Goal: Task Accomplishment & Management: Complete application form

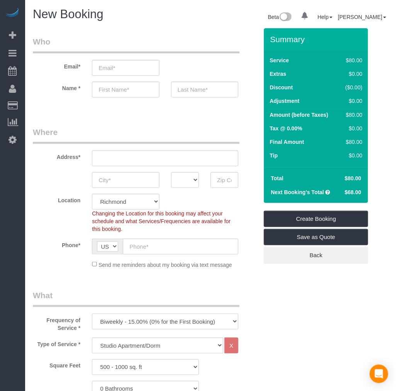
click at [141, 321] on select "One Time Weekly - 20.00% (0% for the First Booking) Biweekly - 15.00% (0% for t…" at bounding box center [165, 322] width 147 height 16
select select "object:13788"
click at [92, 314] on select "One Time Weekly - 20.00% (0% for the First Booking) Biweekly - 15.00% (0% for t…" at bounding box center [165, 322] width 147 height 16
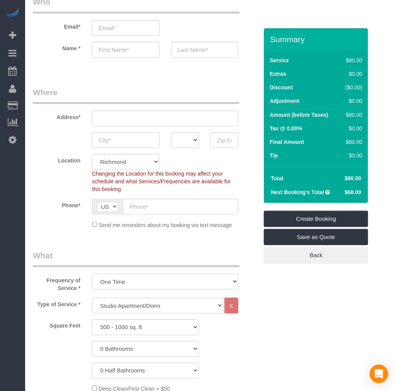
scroll to position [86, 0]
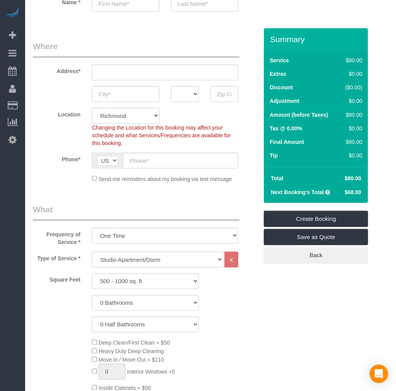
click at [129, 259] on select "Studio Apartment/Dorm One Bedroom Home Two Bedroom Home Three Bedroom Home Four…" at bounding box center [157, 260] width 131 height 16
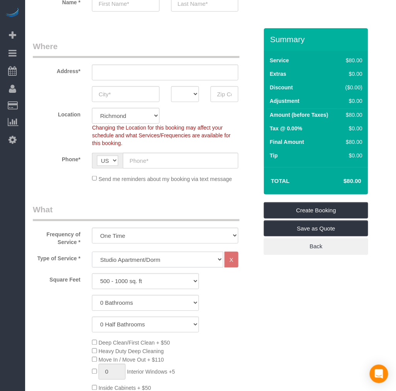
select select "135"
click at [92, 252] on select "Studio Apartment/Dorm One Bedroom Home Two Bedroom Home Three Bedroom Home Four…" at bounding box center [157, 260] width 131 height 16
click at [122, 302] on select "0 Bathrooms 1 Bathroom 2 Bathrooms 3 Bathrooms 4 Bathrooms 5 Bathrooms 6 Bathro…" at bounding box center [145, 303] width 107 height 16
select select "1"
click at [92, 295] on select "0 Bathrooms 1 Bathroom 2 Bathrooms 3 Bathrooms 4 Bathrooms 5 Bathrooms 6 Bathro…" at bounding box center [145, 303] width 107 height 16
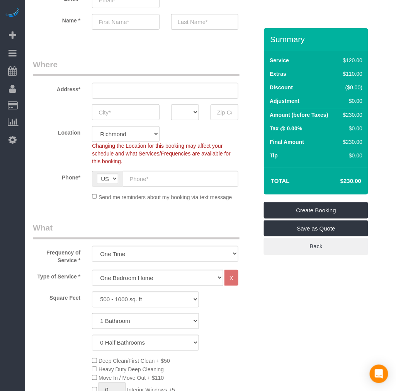
scroll to position [0, 0]
